Goal: Task Accomplishment & Management: Complete application form

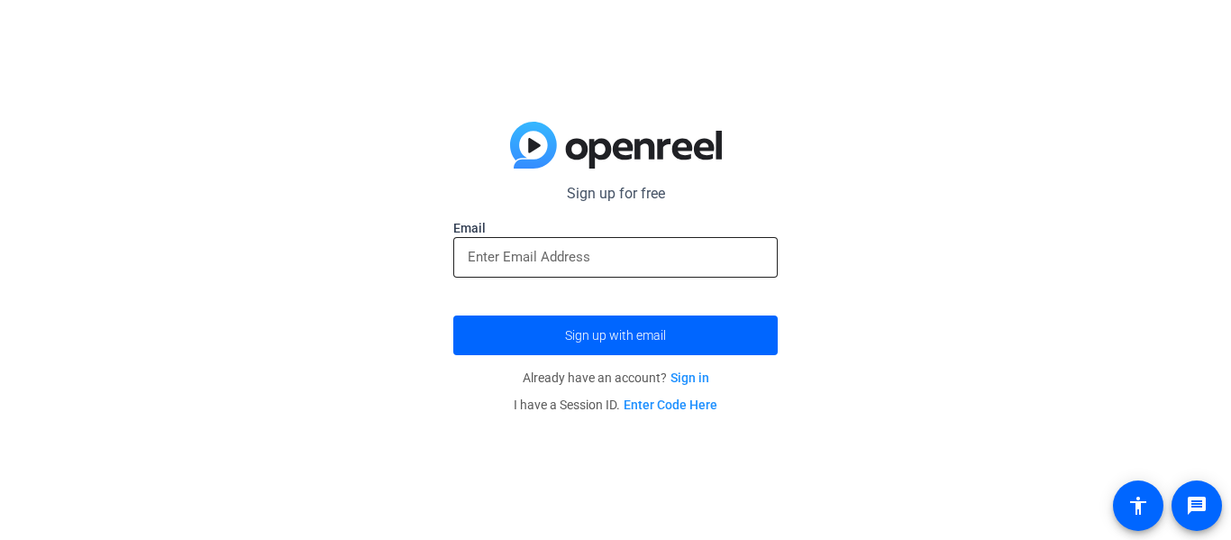
click at [508, 265] on input "email" at bounding box center [616, 257] width 296 height 22
click at [476, 256] on input "email" at bounding box center [616, 257] width 296 height 22
type input "e"
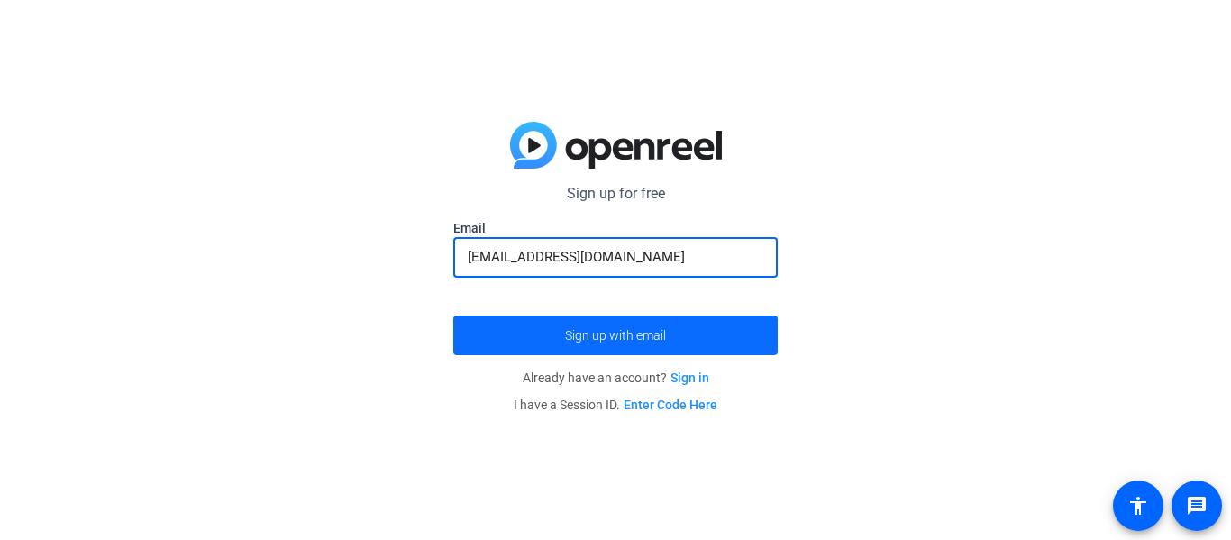
type input "jbarnhart2029@stu.catoosa.k12.ok.us"
click at [510, 330] on span "submit" at bounding box center [615, 335] width 325 height 43
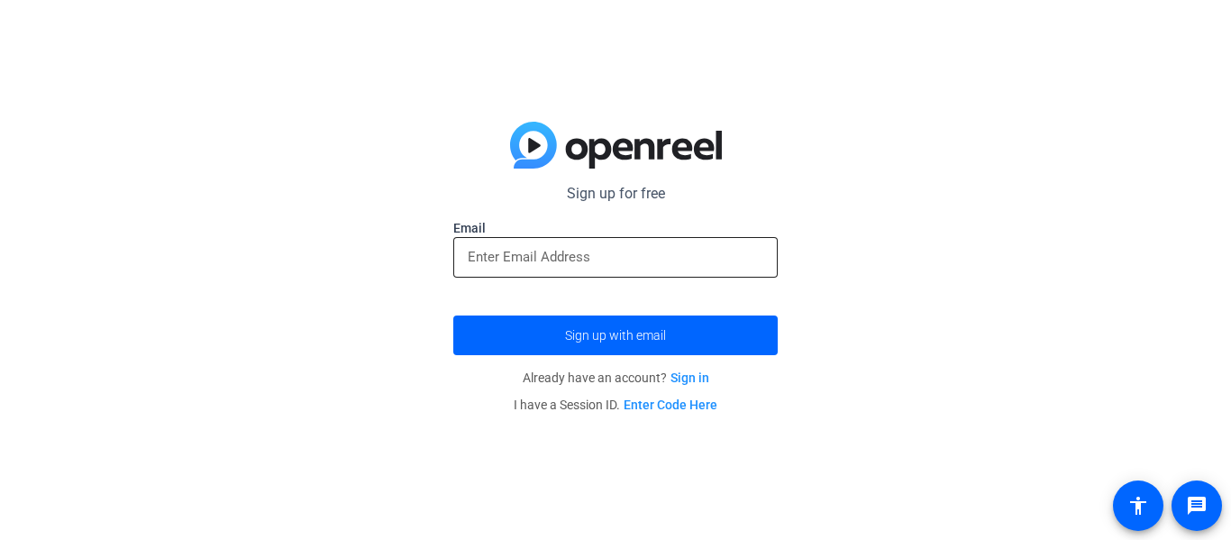
click at [490, 261] on input "email" at bounding box center [616, 257] width 296 height 22
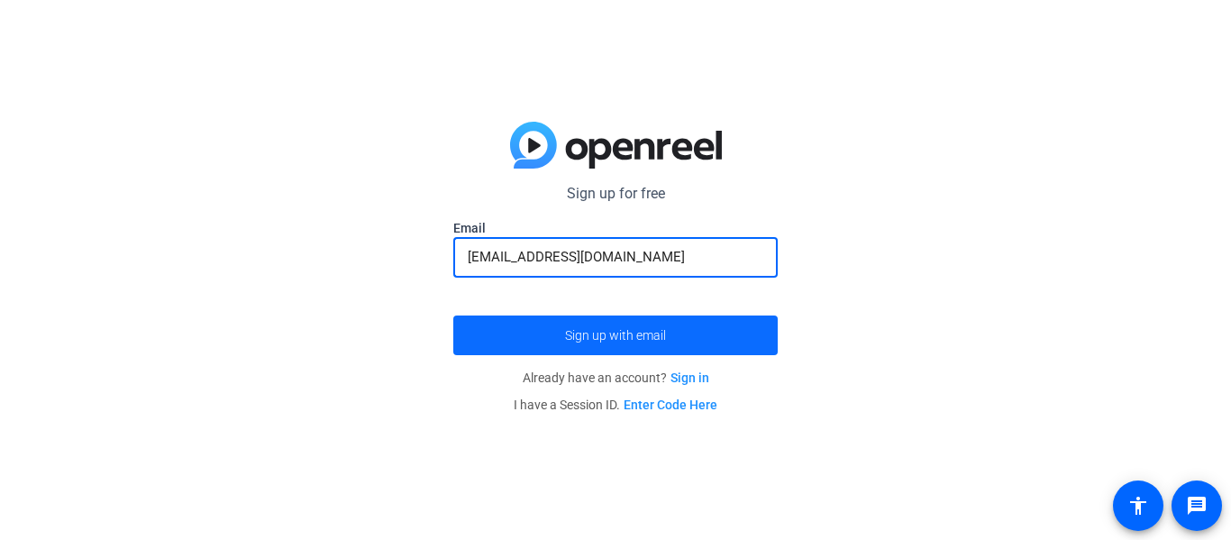
type input "[EMAIL_ADDRESS][DOMAIN_NAME]"
click at [553, 327] on span "submit" at bounding box center [615, 335] width 325 height 43
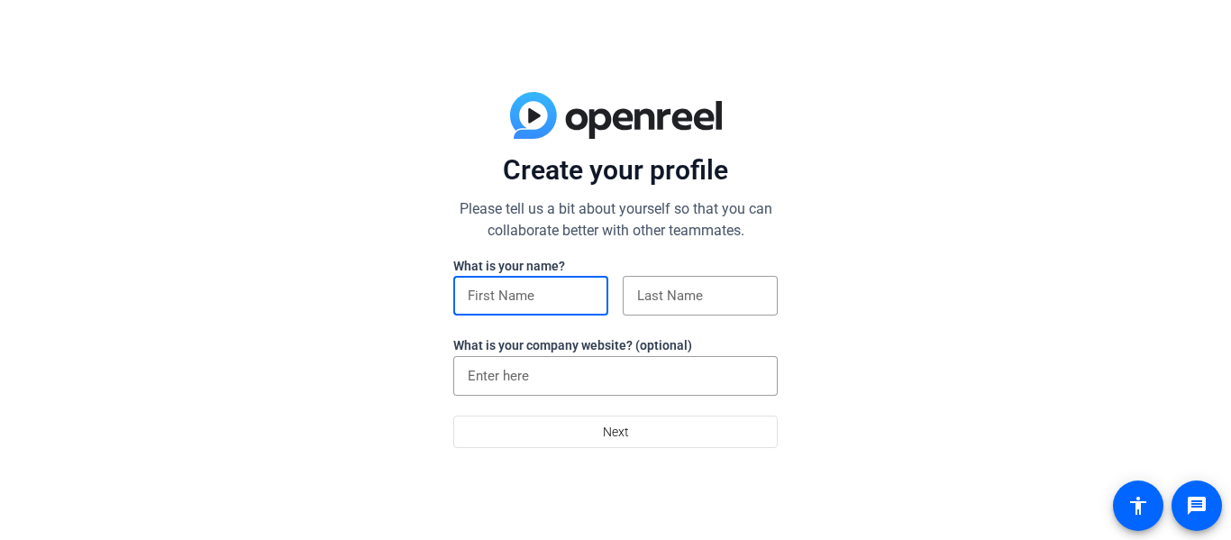
click at [499, 302] on input at bounding box center [531, 296] width 126 height 22
type input "izzy"
click at [660, 298] on input at bounding box center [700, 296] width 126 height 22
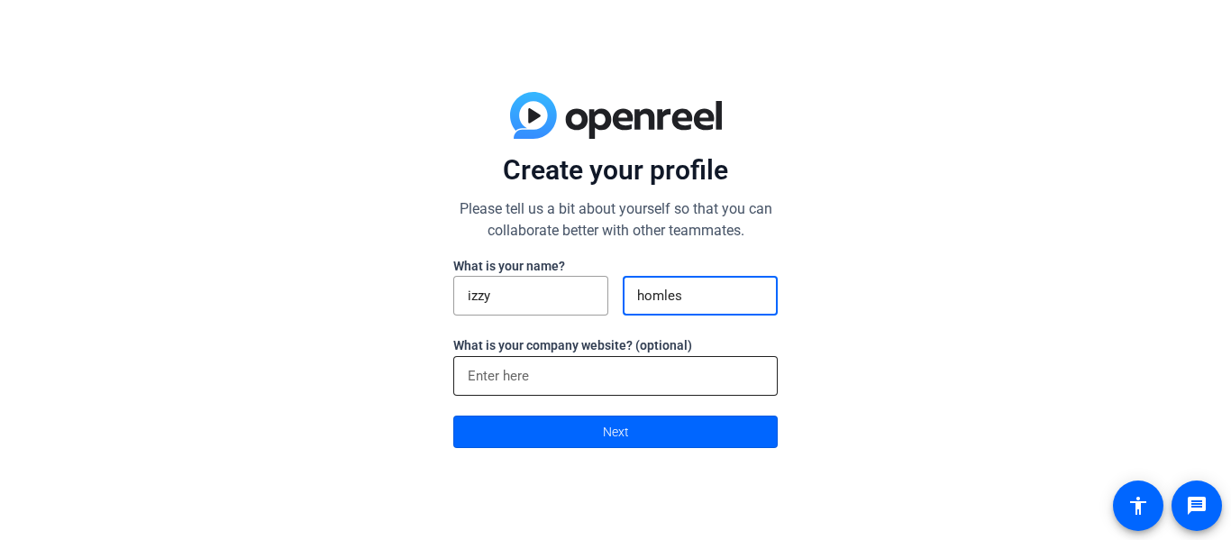
type input "homles"
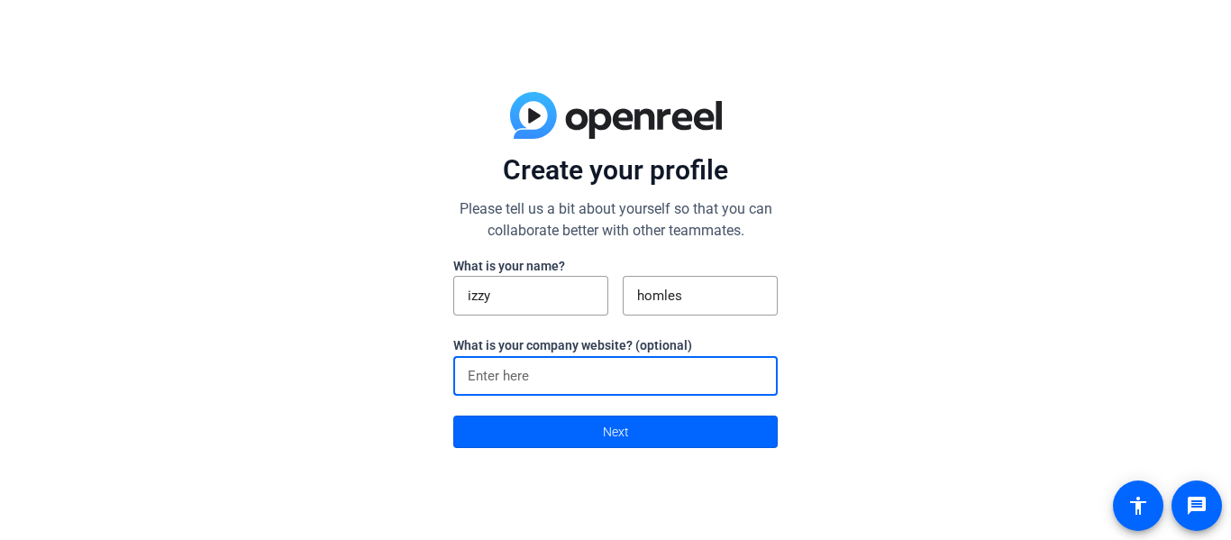
click at [565, 385] on input at bounding box center [616, 376] width 296 height 22
click at [545, 426] on span at bounding box center [615, 431] width 323 height 43
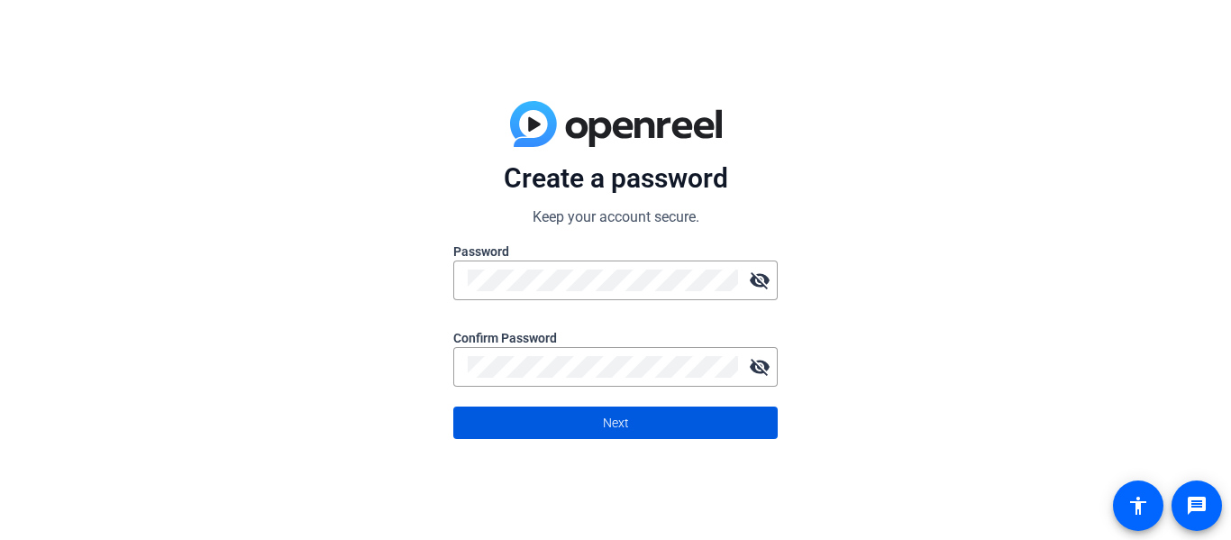
click at [636, 426] on span at bounding box center [615, 422] width 323 height 43
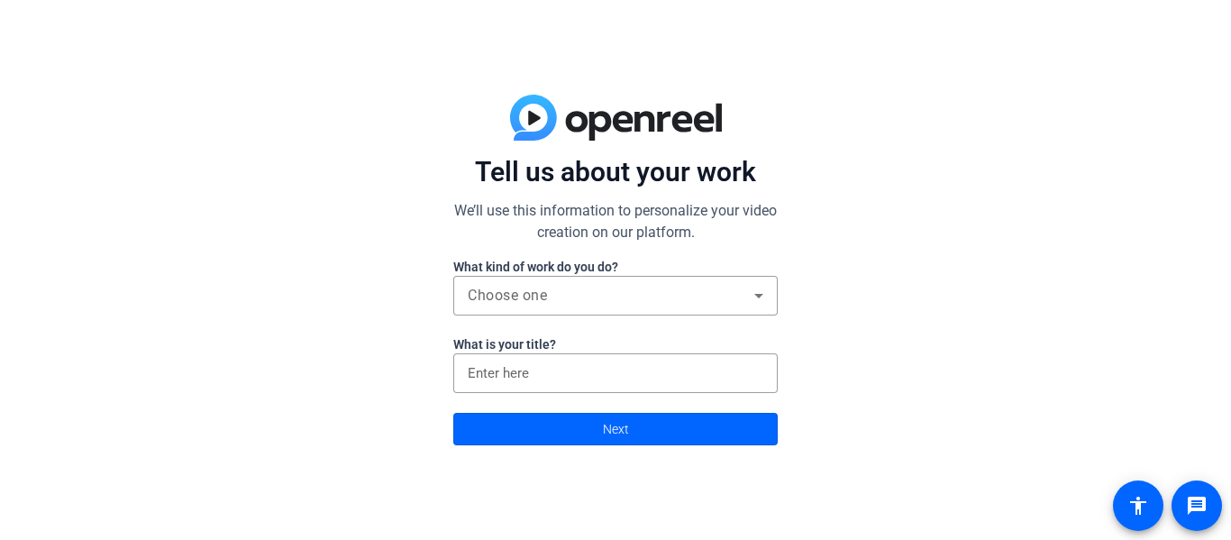
click at [508, 320] on div at bounding box center [615, 326] width 325 height 20
click at [508, 309] on div "Choose one" at bounding box center [616, 296] width 296 height 40
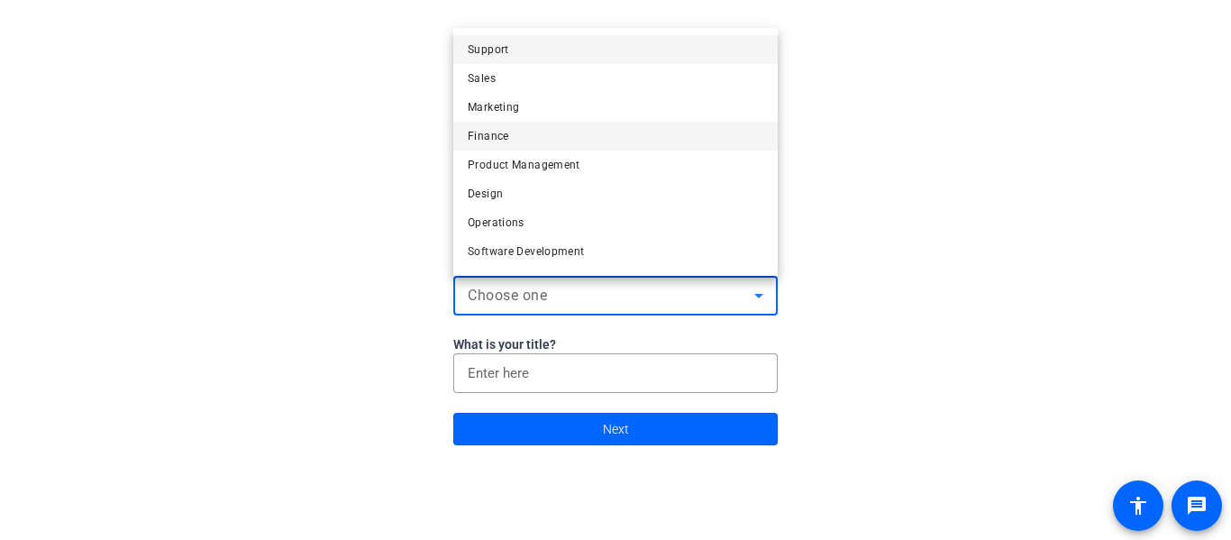
click at [532, 145] on mat-option "Finance" at bounding box center [615, 136] width 325 height 29
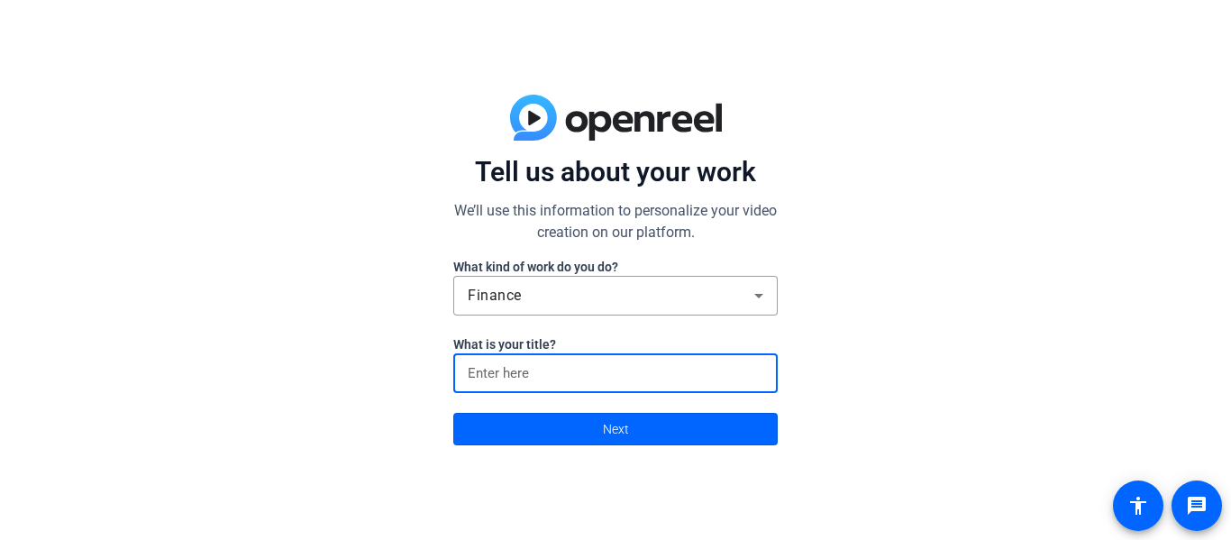
click at [507, 382] on input at bounding box center [616, 373] width 296 height 22
type input "ckc"
click at [494, 437] on span at bounding box center [615, 428] width 323 height 43
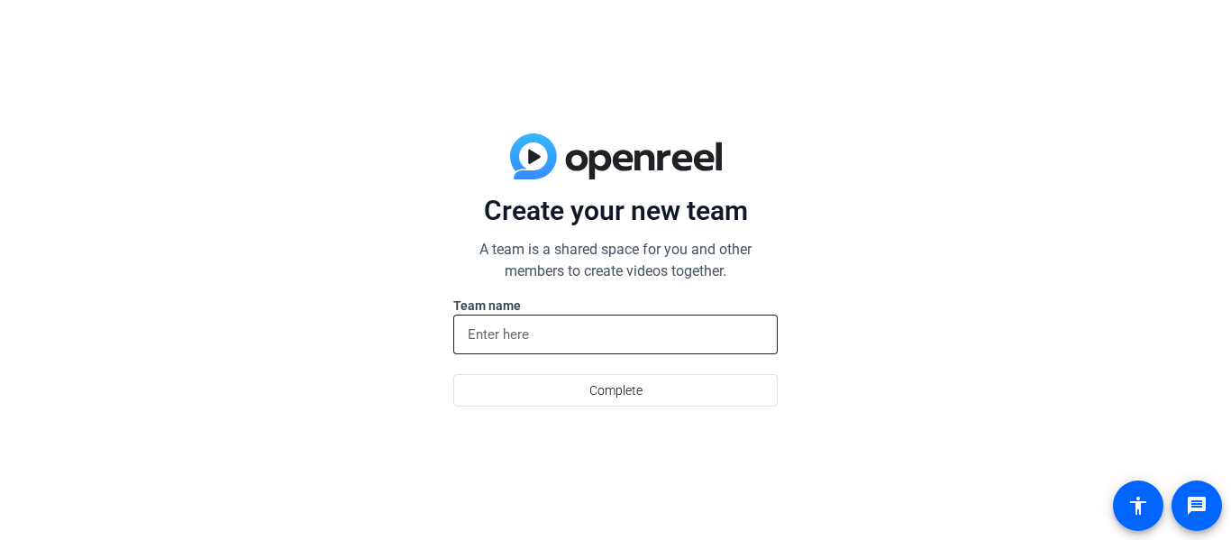
click at [495, 339] on input at bounding box center [616, 335] width 296 height 22
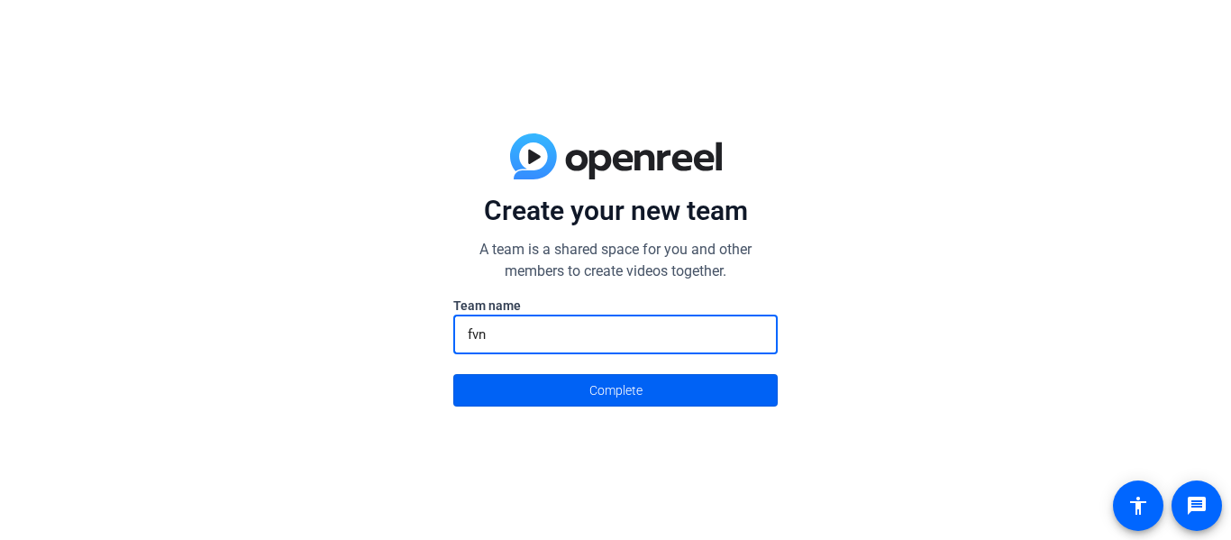
type input "fvn"
click at [484, 384] on span at bounding box center [615, 390] width 323 height 43
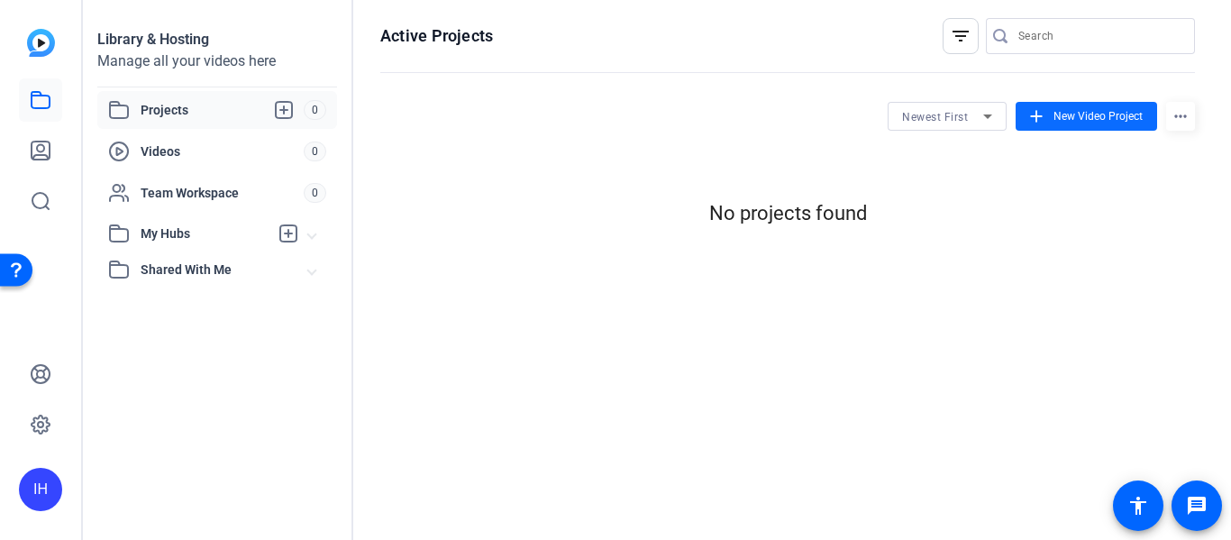
click at [1111, 117] on span "New Video Project" at bounding box center [1098, 116] width 89 height 16
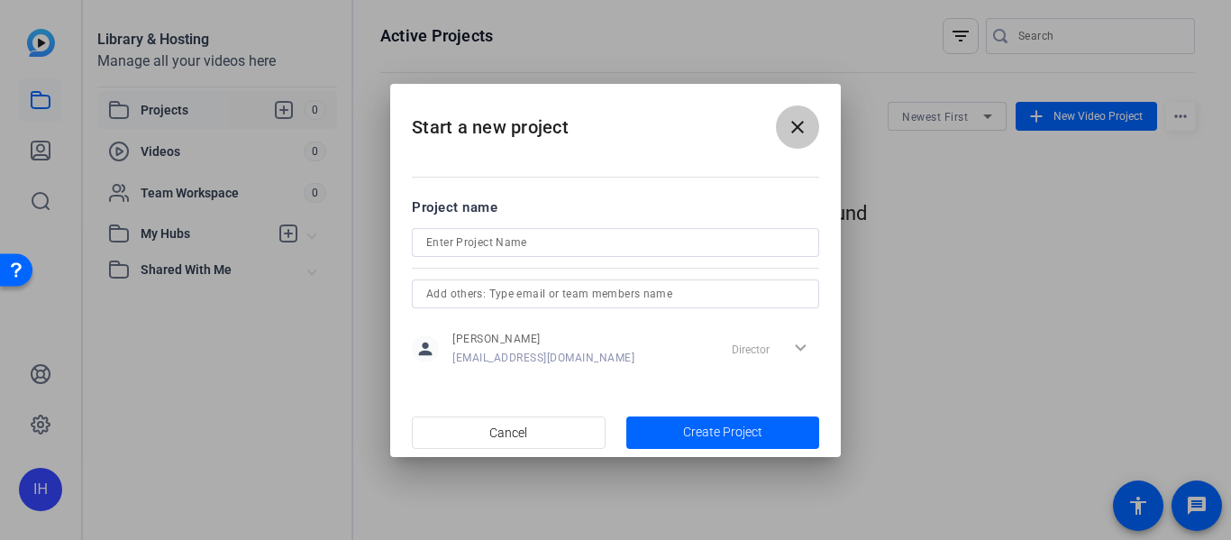
click at [801, 129] on mat-icon "close" at bounding box center [798, 127] width 22 height 22
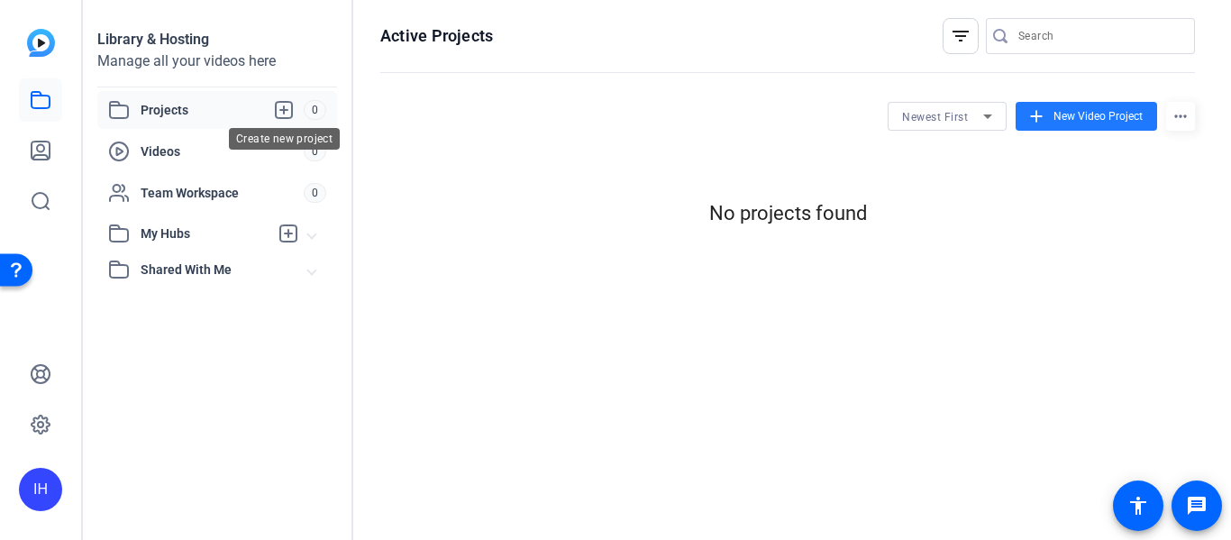
click at [282, 106] on icon at bounding box center [284, 110] width 22 height 22
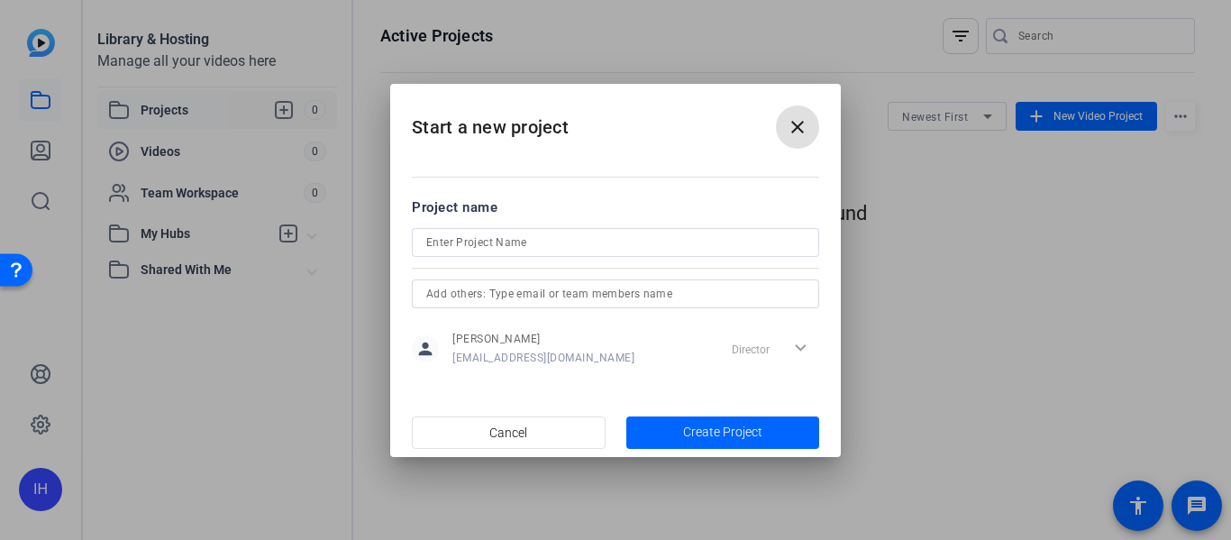
click at [494, 234] on input at bounding box center [615, 243] width 379 height 22
type input "c"
click at [426, 290] on input "text" at bounding box center [615, 294] width 379 height 22
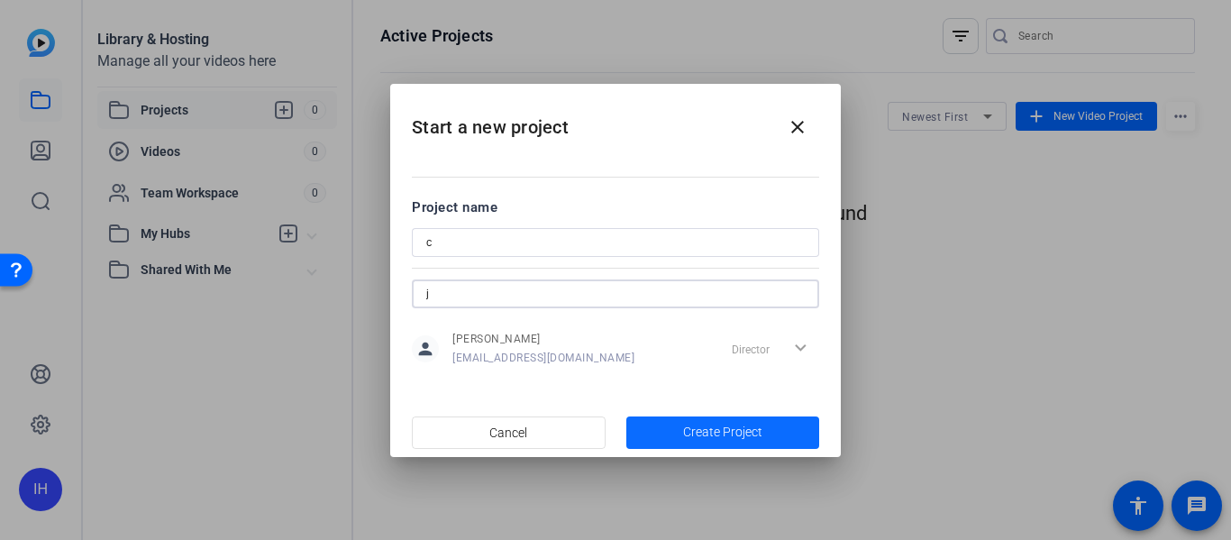
type input "j"
click at [731, 439] on span "Create Project" at bounding box center [722, 432] width 79 height 19
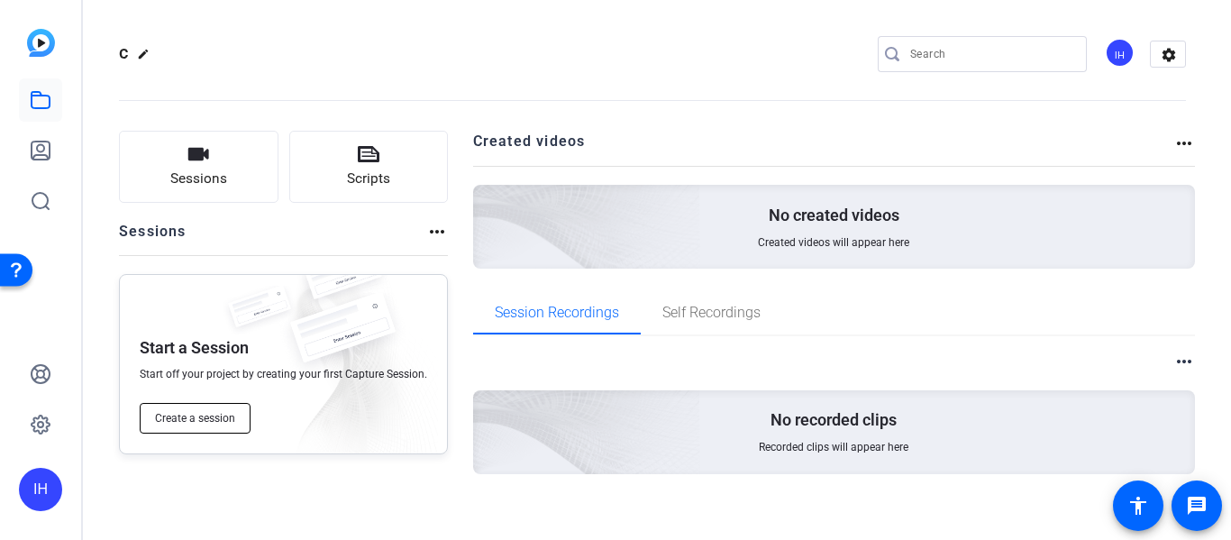
click at [224, 407] on button "Create a session" at bounding box center [195, 418] width 111 height 31
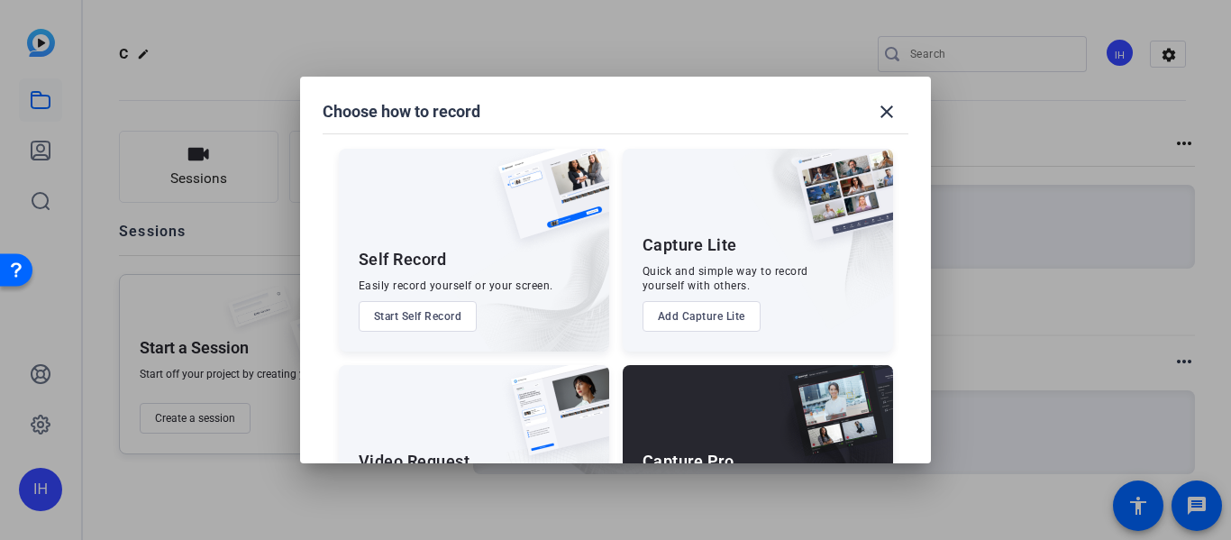
scroll to position [123, 0]
